Goal: Check status: Check status

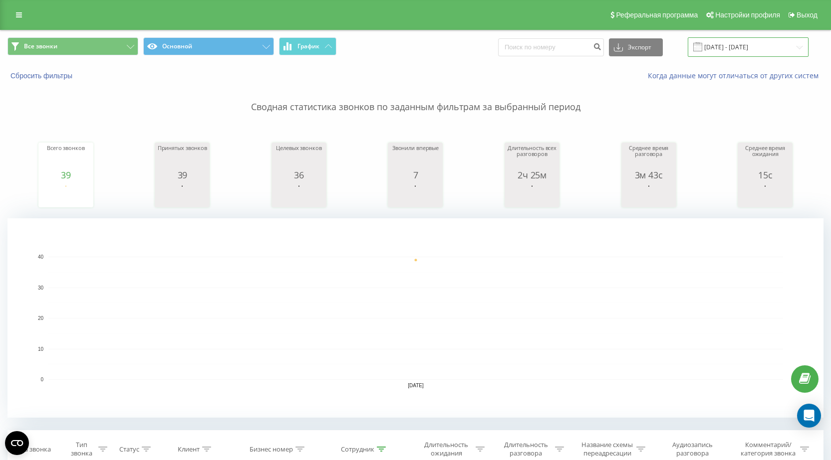
click at [726, 51] on input "[DATE] - [DATE]" at bounding box center [747, 46] width 121 height 19
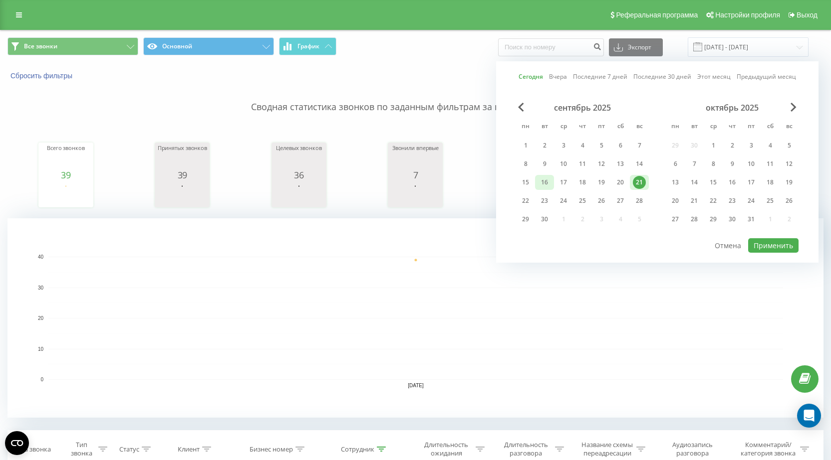
click at [544, 182] on div "16" at bounding box center [544, 182] width 13 height 13
click at [775, 246] on button "Применить" at bounding box center [773, 245] width 50 height 14
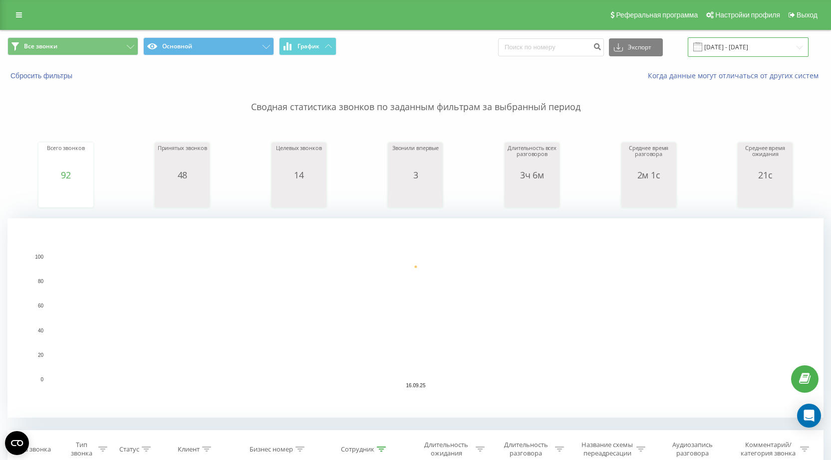
click at [744, 49] on input "16.09.2025 - 16.09.2025" at bounding box center [747, 46] width 121 height 19
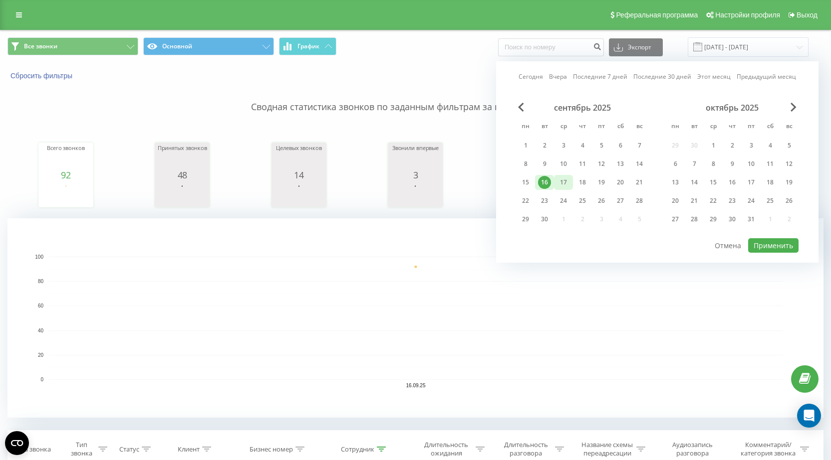
click at [566, 182] on div "17" at bounding box center [563, 182] width 13 height 13
click at [778, 242] on button "Применить" at bounding box center [773, 245] width 50 height 14
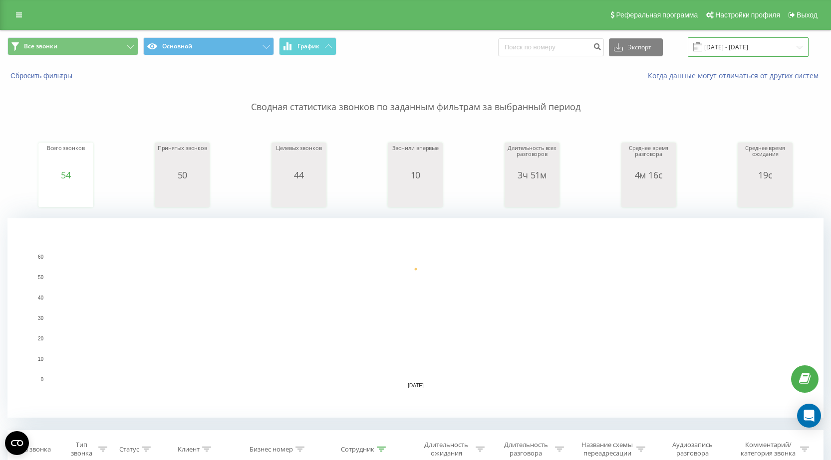
click at [739, 49] on input "17.09.2025 - 17.09.2025" at bounding box center [747, 46] width 121 height 19
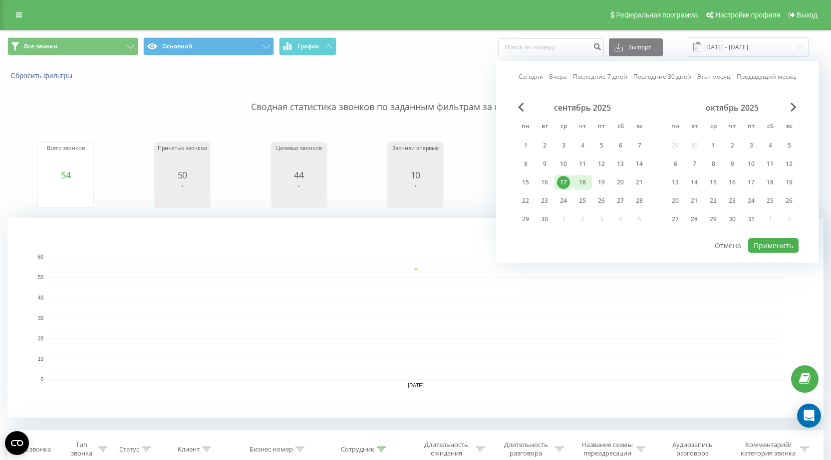
click at [584, 183] on div "18" at bounding box center [582, 182] width 13 height 13
click at [772, 244] on button "Применить" at bounding box center [773, 245] width 50 height 14
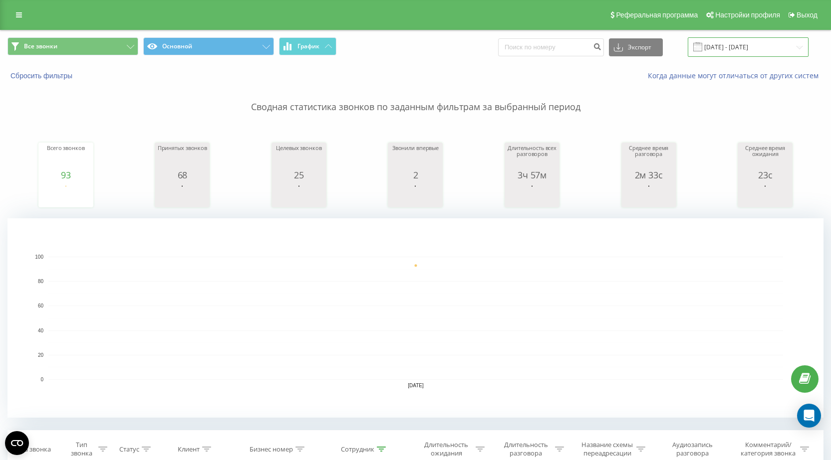
click at [750, 47] on input "18.09.2025 - 18.09.2025" at bounding box center [747, 46] width 121 height 19
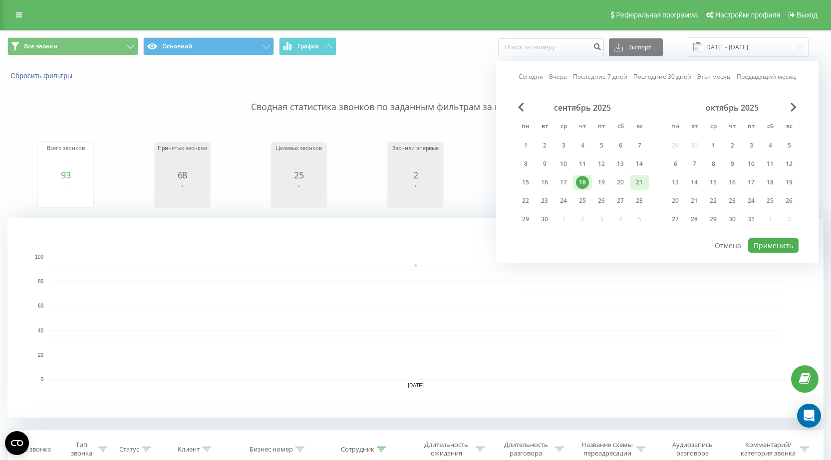
drag, startPoint x: 637, startPoint y: 182, endPoint x: 644, endPoint y: 195, distance: 14.7
click at [638, 182] on div "21" at bounding box center [639, 182] width 13 height 13
click at [773, 246] on button "Применить" at bounding box center [773, 245] width 50 height 14
type input "[DATE] - [DATE]"
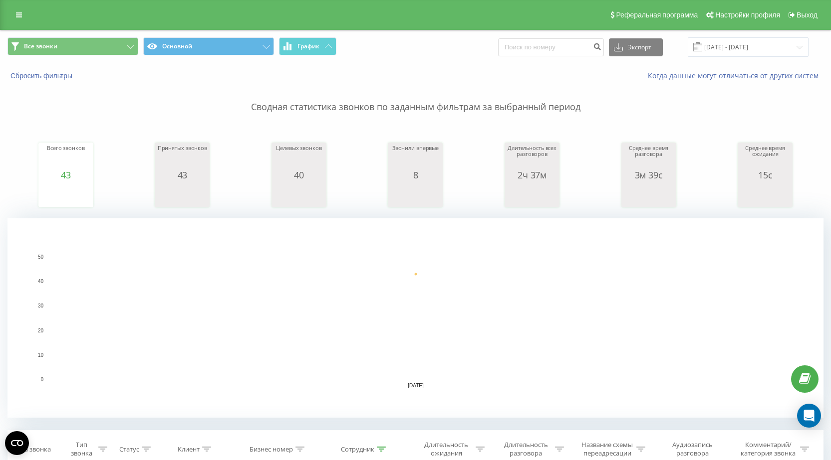
click at [512, 273] on rect "A chart." at bounding box center [415, 318] width 734 height 123
